Goal: Task Accomplishment & Management: Use online tool/utility

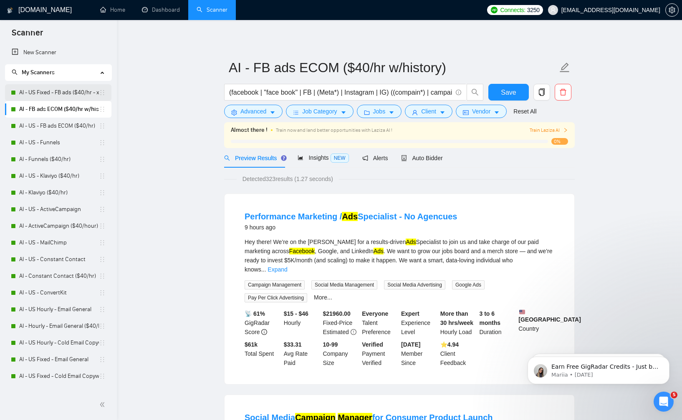
click at [63, 98] on link "AI - US Fixed - FB ads ($40/hr - xcl ECOM)" at bounding box center [59, 92] width 80 height 17
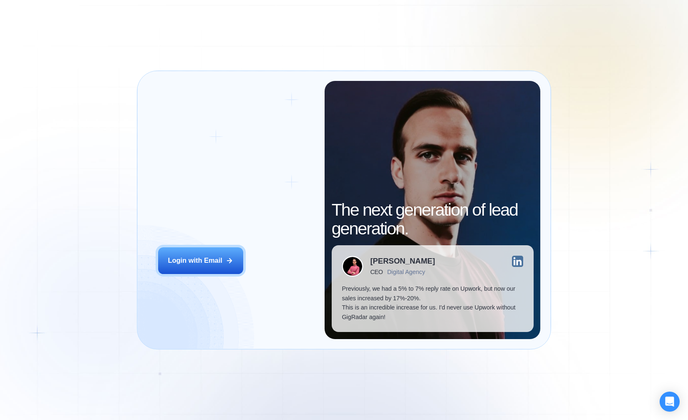
click at [176, 271] on button "Login with Email" at bounding box center [200, 260] width 85 height 27
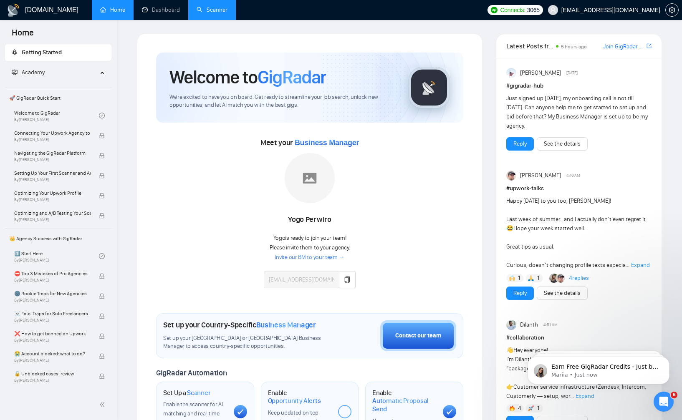
click at [197, 12] on link "Scanner" at bounding box center [212, 9] width 31 height 7
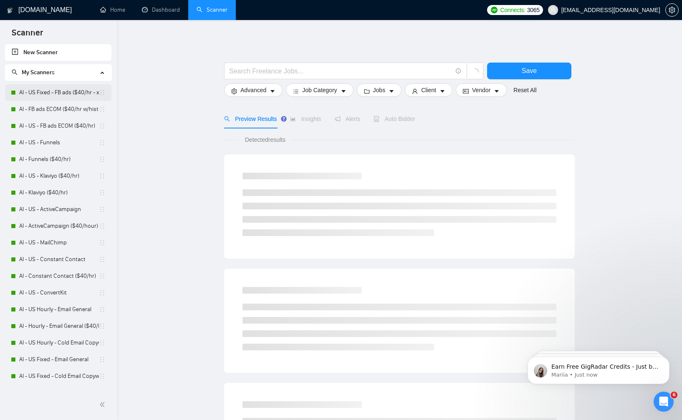
click at [69, 96] on link "AI - US Fixed - FB ads ($40/hr - xcl ECOM)" at bounding box center [59, 92] width 80 height 17
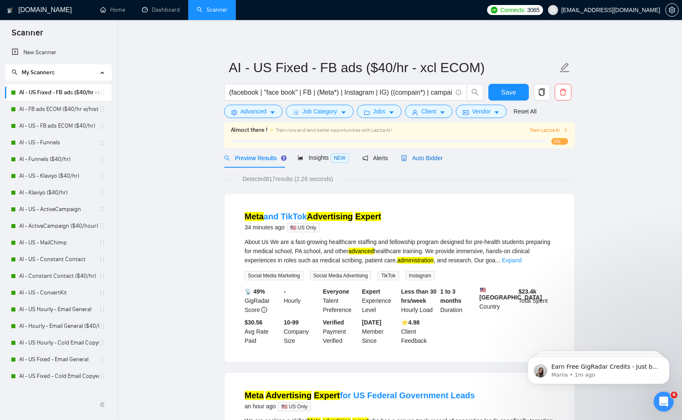
click at [424, 162] on div "Auto Bidder" at bounding box center [421, 158] width 41 height 9
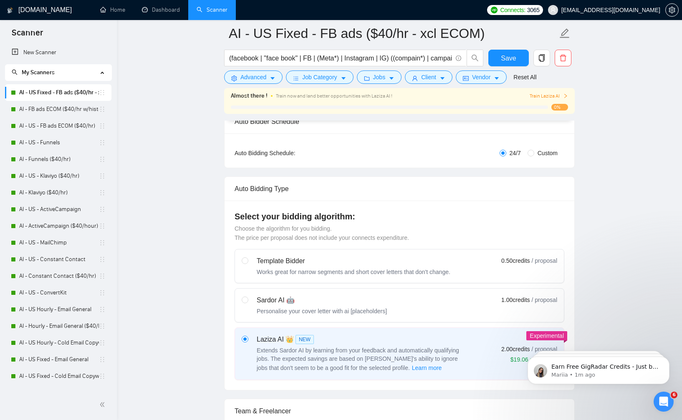
scroll to position [165, 0]
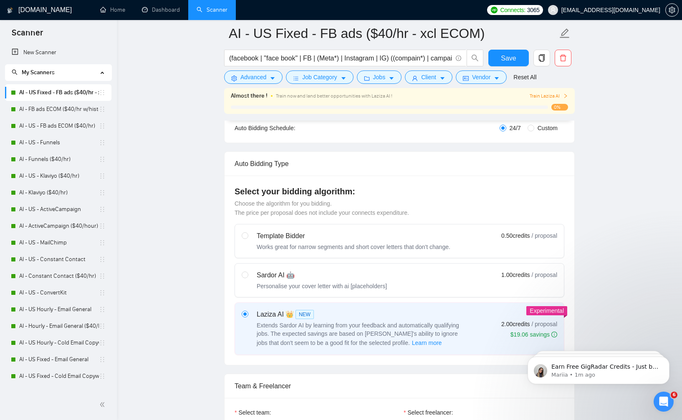
click at [251, 240] on div "Template Bidder Works great for narrow segments and short cover letters that do…" at bounding box center [346, 241] width 209 height 20
click at [247, 238] on input "radio" at bounding box center [245, 235] width 6 height 6
radio input "true"
radio input "false"
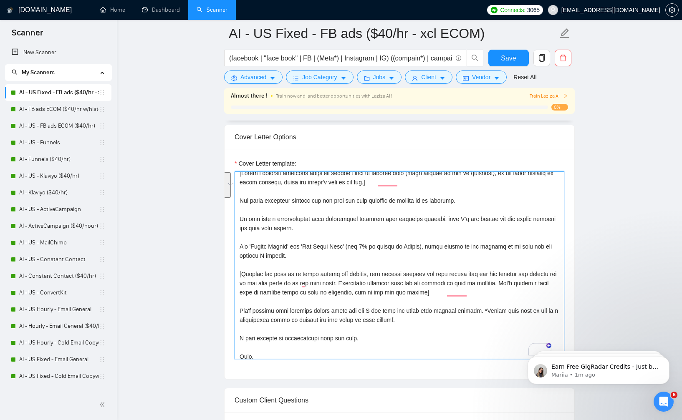
scroll to position [5, 0]
drag, startPoint x: 483, startPoint y: 292, endPoint x: 227, endPoint y: 273, distance: 256.6
click at [227, 273] on div "Cover Letter template:" at bounding box center [400, 264] width 350 height 230
